Goal: Task Accomplishment & Management: Complete application form

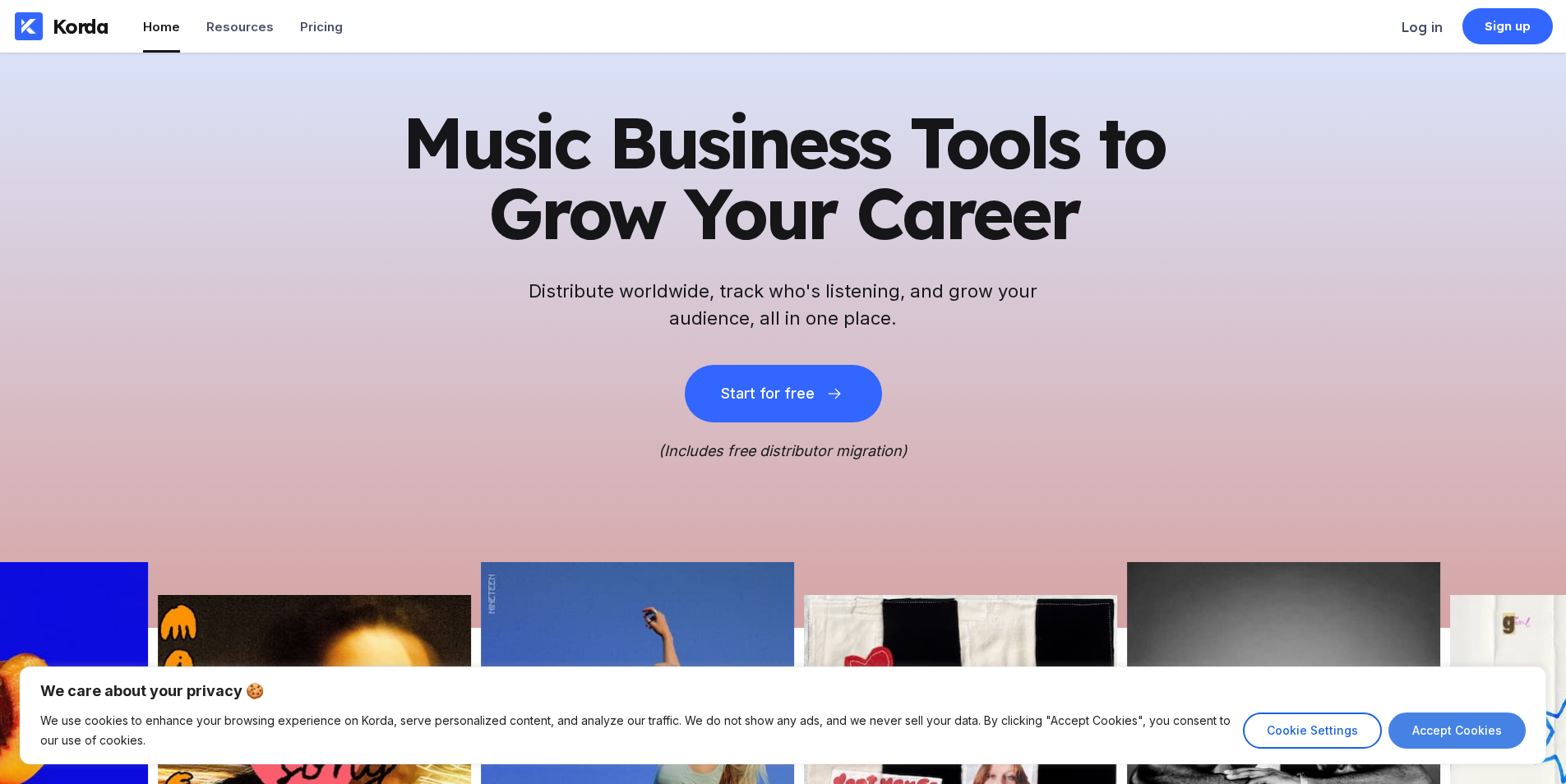
click at [1447, 733] on button "Accept Cookies" at bounding box center [1457, 730] width 138 height 36
checkbox input "true"
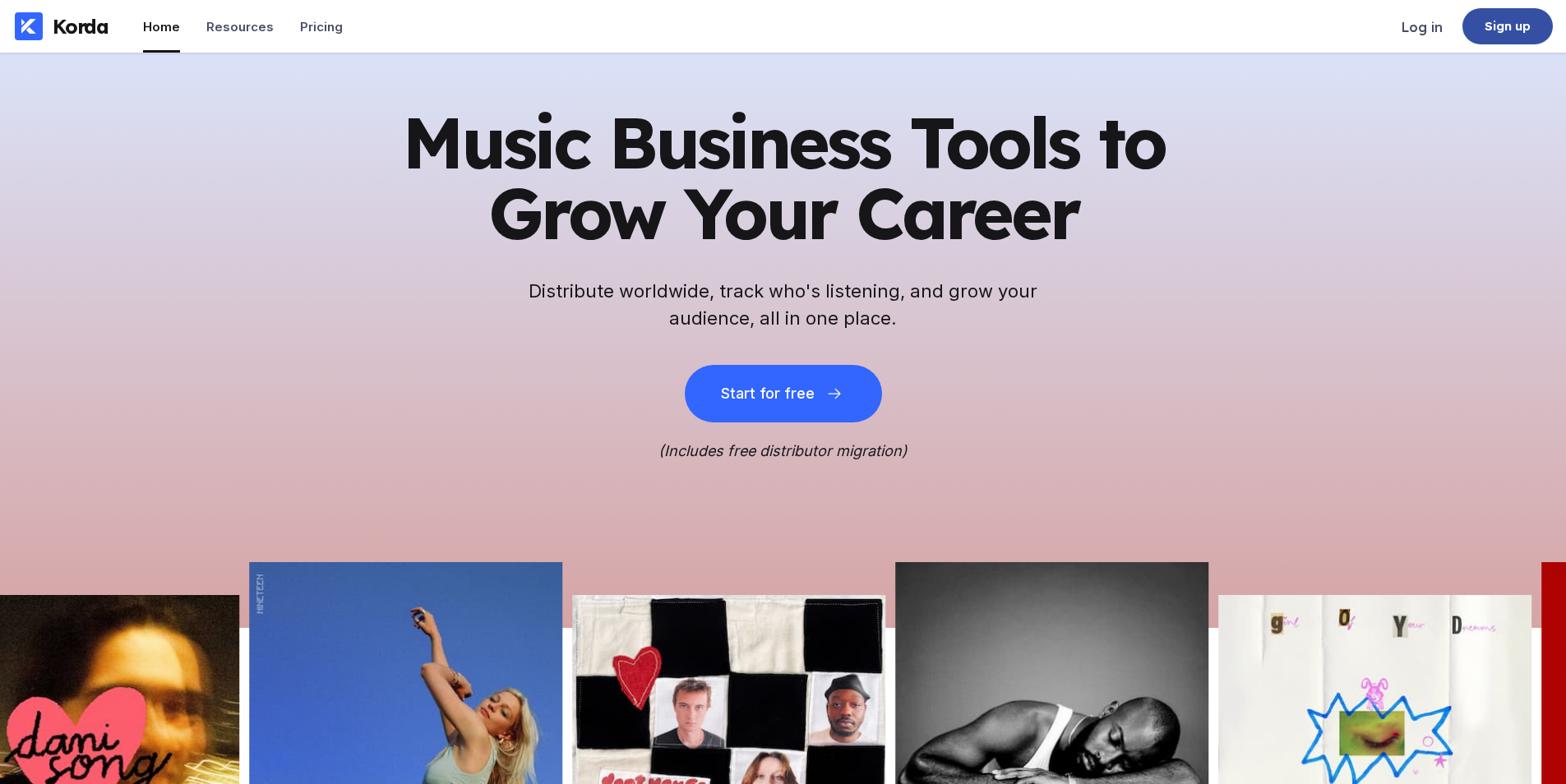
click at [1472, 30] on div "Sign up" at bounding box center [1507, 27] width 90 height 36
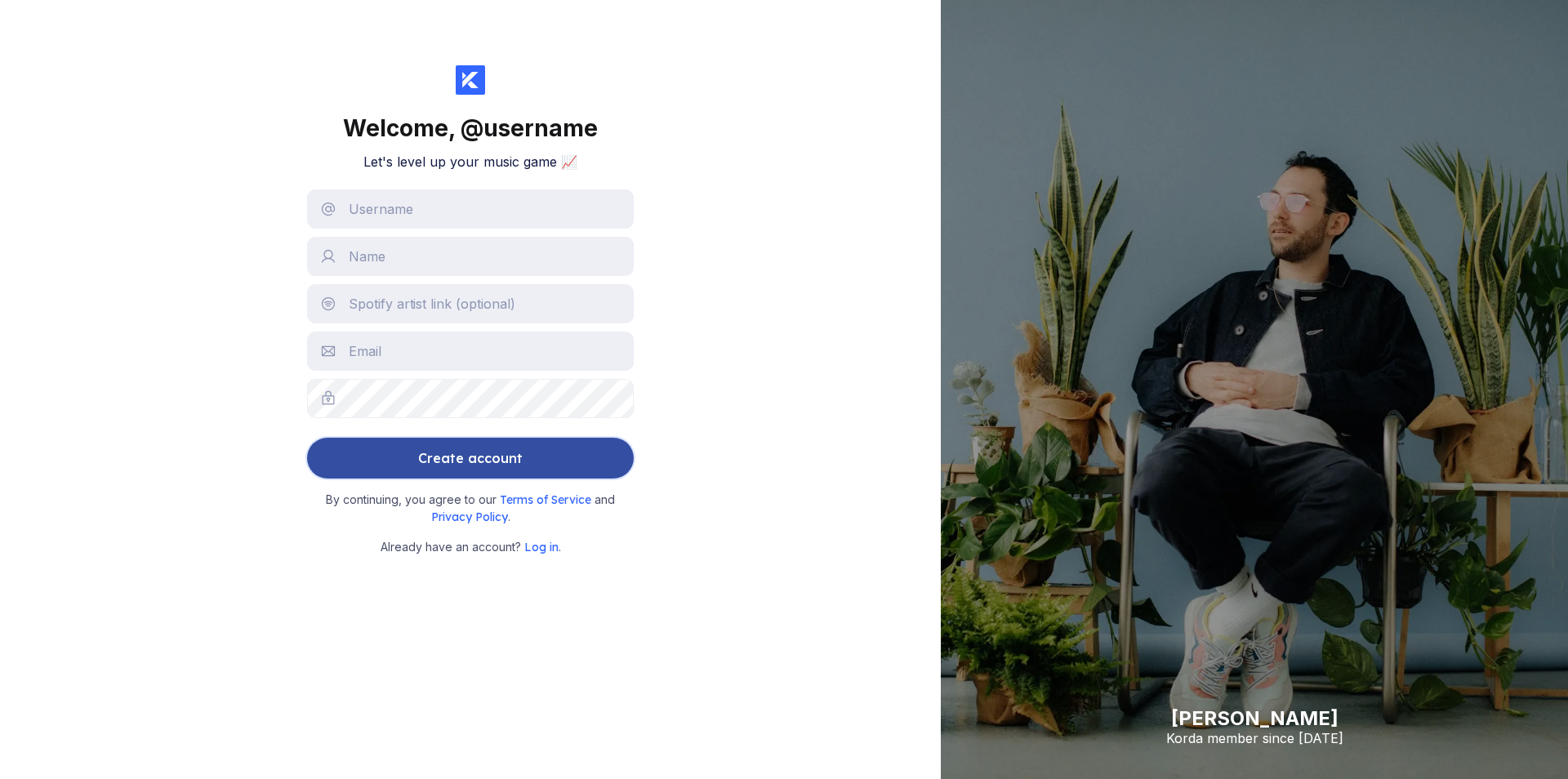
click at [546, 442] on button "Create account" at bounding box center [470, 458] width 327 height 41
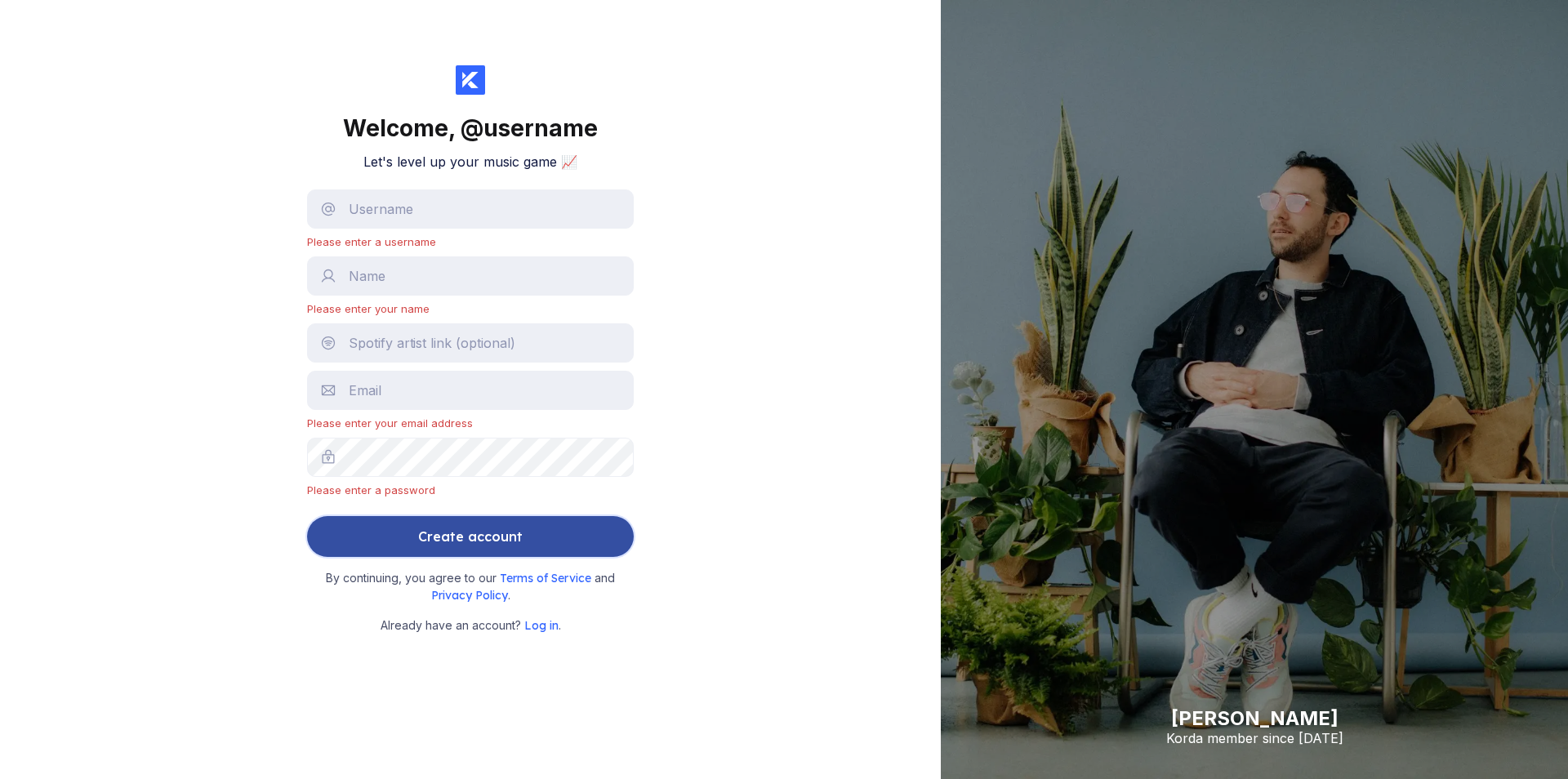
click at [344, 527] on button "Create account" at bounding box center [470, 536] width 327 height 41
click at [549, 548] on button "Create account" at bounding box center [470, 536] width 327 height 41
